Goal: Entertainment & Leisure: Consume media (video, audio)

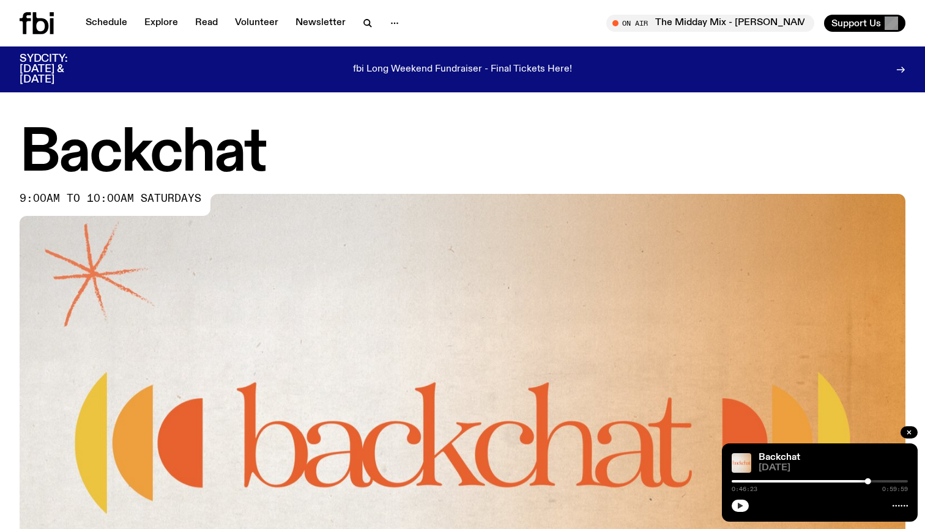
click at [740, 507] on icon "button" at bounding box center [741, 506] width 6 height 6
click at [862, 482] on div at bounding box center [862, 482] width 6 height 6
click at [857, 482] on div at bounding box center [857, 482] width 6 height 6
click at [853, 482] on div at bounding box center [856, 482] width 6 height 6
click at [848, 482] on div at bounding box center [848, 482] width 6 height 6
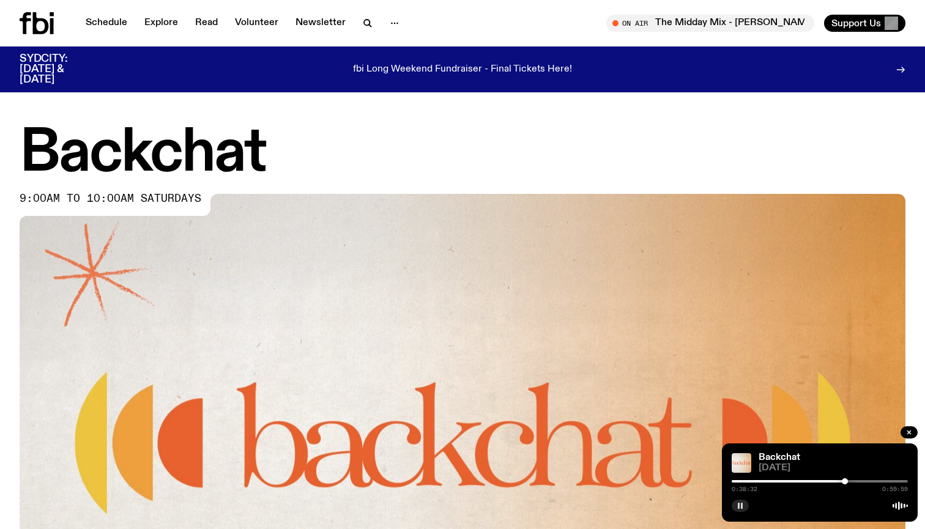
click at [845, 482] on div at bounding box center [845, 482] width 6 height 6
click at [840, 481] on div at bounding box center [841, 482] width 6 height 6
click at [841, 480] on div at bounding box center [841, 482] width 6 height 6
click at [742, 504] on rect "button" at bounding box center [742, 506] width 2 height 6
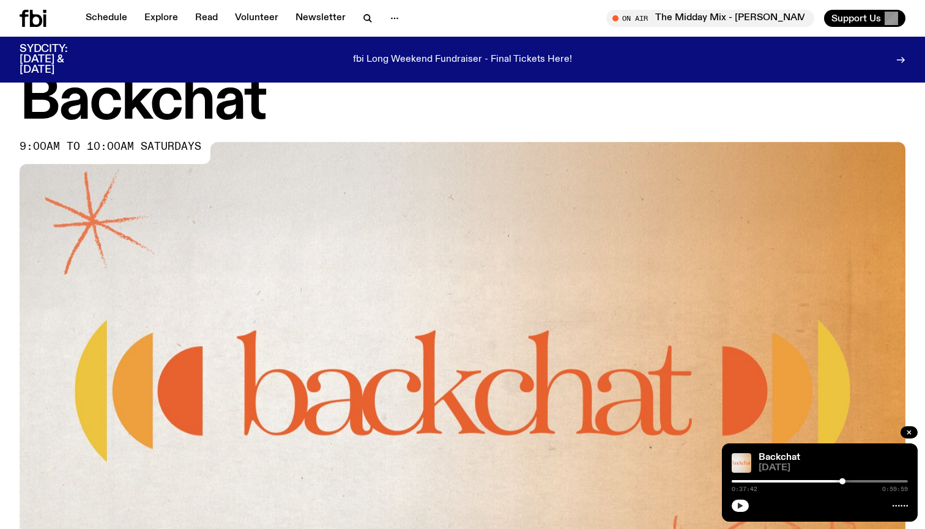
scroll to position [74, 0]
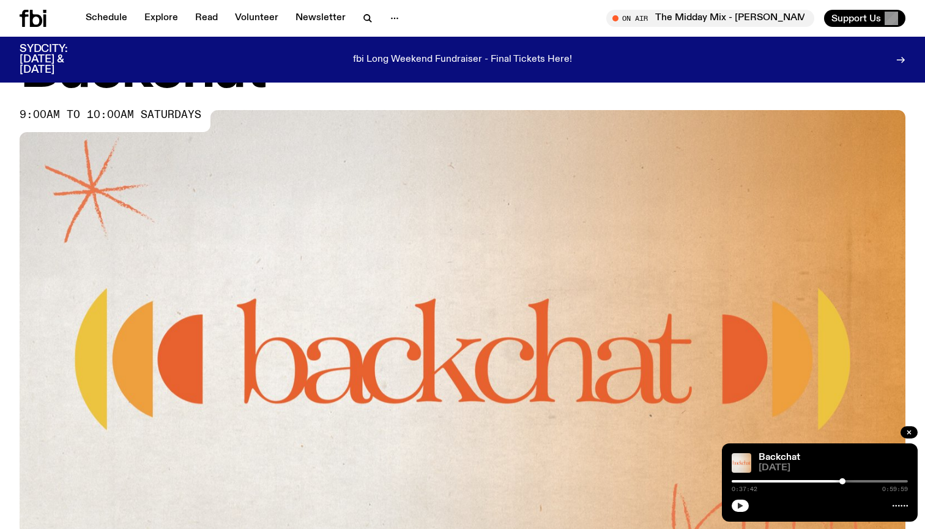
click at [733, 504] on button "button" at bounding box center [740, 506] width 17 height 12
click at [841, 481] on div at bounding box center [843, 482] width 6 height 6
click at [842, 481] on div at bounding box center [841, 482] width 6 height 6
click at [842, 481] on div at bounding box center [842, 482] width 6 height 6
click at [843, 481] on div at bounding box center [843, 482] width 6 height 6
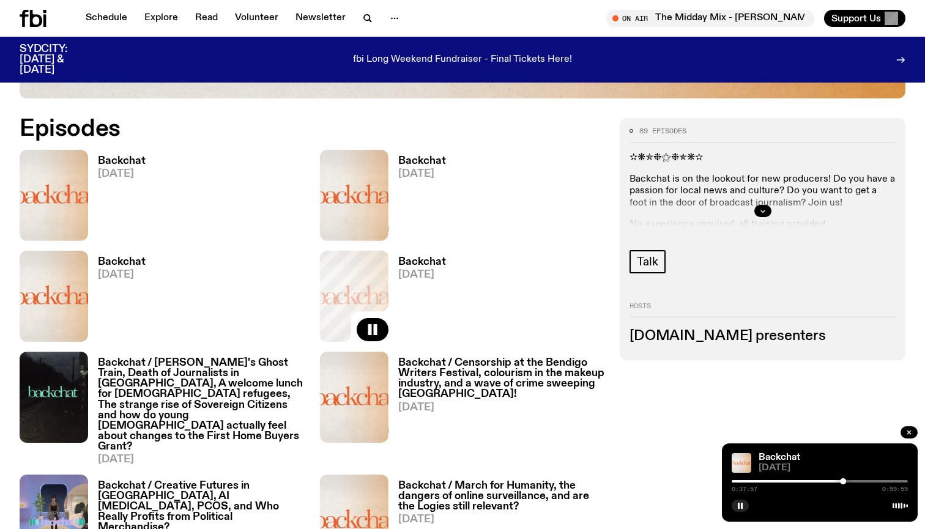
scroll to position [592, 0]
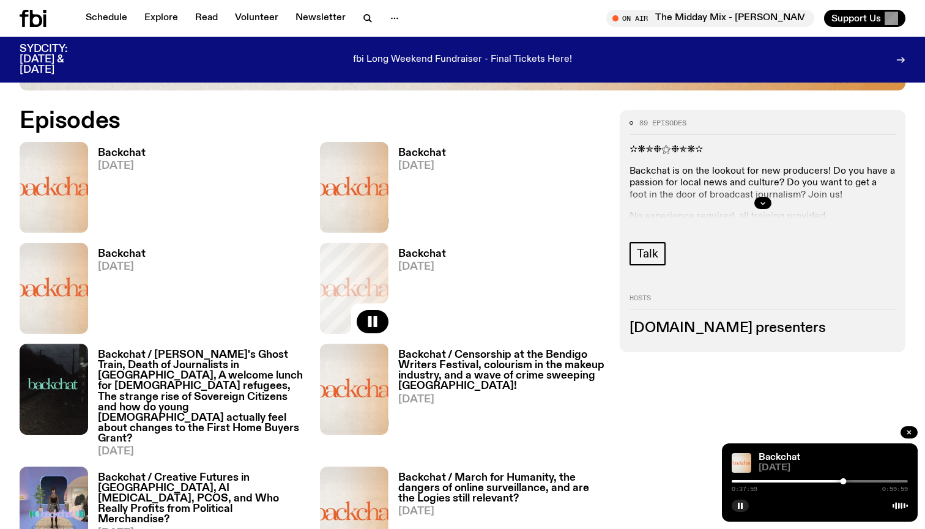
click at [125, 267] on span "[DATE]" at bounding box center [122, 267] width 48 height 10
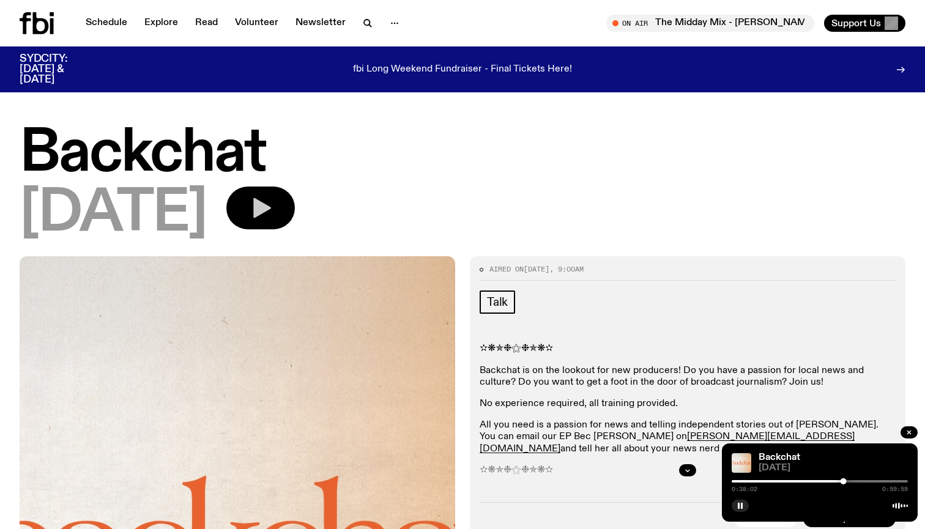
click at [273, 218] on icon "button" at bounding box center [260, 208] width 24 height 24
click at [873, 484] on div "0:00:00 0:59:59" at bounding box center [820, 485] width 176 height 15
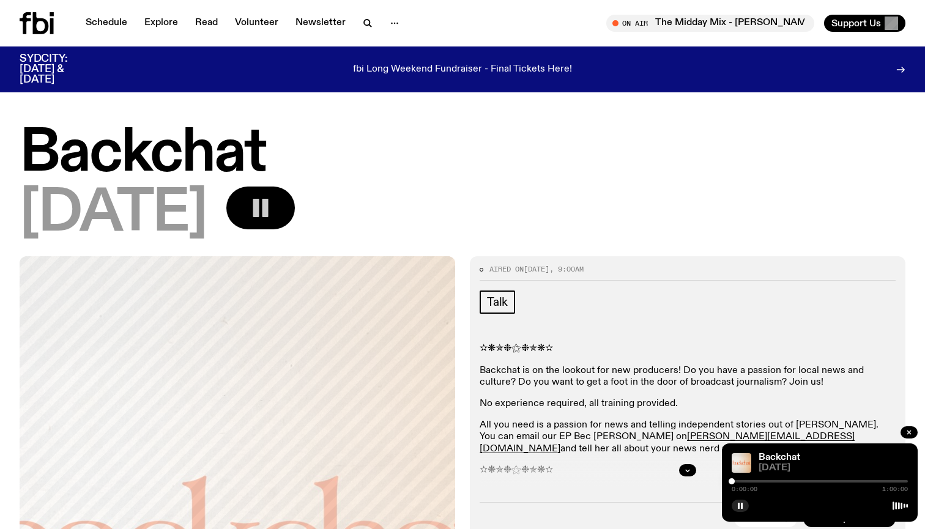
click at [866, 482] on div at bounding box center [820, 481] width 176 height 2
click at [870, 481] on div at bounding box center [820, 481] width 176 height 2
click at [878, 479] on div "0:46:52 1:00:00" at bounding box center [820, 485] width 176 height 15
click at [876, 482] on div at bounding box center [820, 481] width 176 height 2
click at [872, 482] on div at bounding box center [788, 481] width 176 height 2
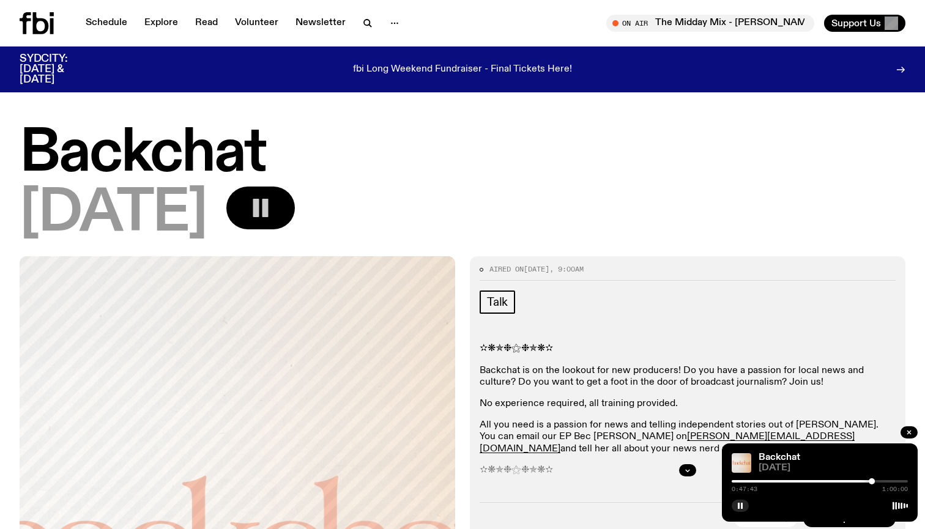
click at [873, 481] on div at bounding box center [872, 482] width 6 height 6
click at [742, 507] on rect "button" at bounding box center [742, 506] width 2 height 6
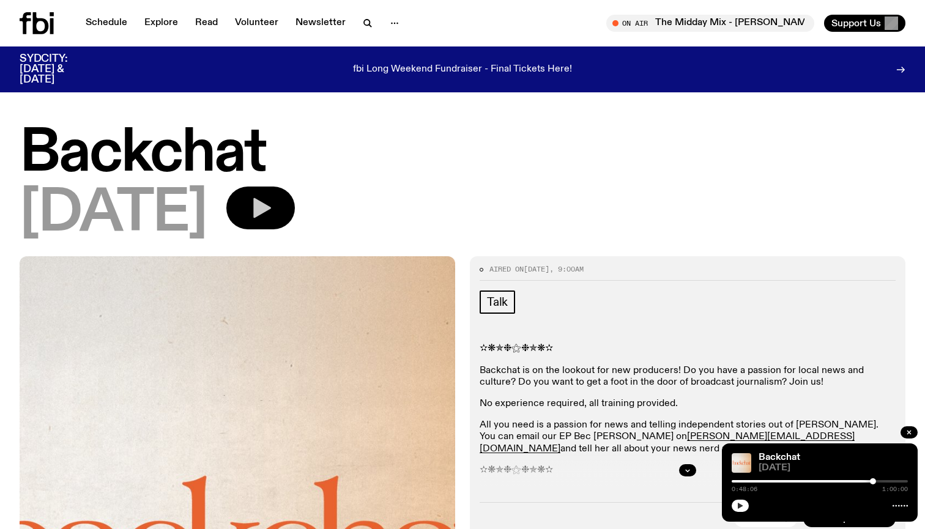
click at [734, 504] on button "button" at bounding box center [740, 506] width 17 height 12
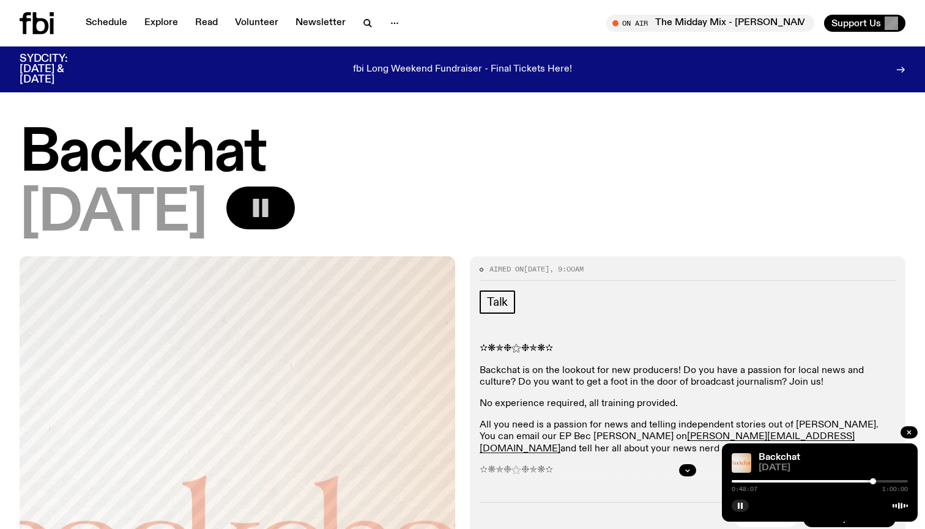
click at [873, 482] on div at bounding box center [873, 482] width 6 height 6
click at [872, 481] on div at bounding box center [873, 482] width 6 height 6
click at [873, 481] on div at bounding box center [873, 482] width 6 height 6
click at [741, 507] on rect "button" at bounding box center [742, 506] width 2 height 6
